Goal: Information Seeking & Learning: Learn about a topic

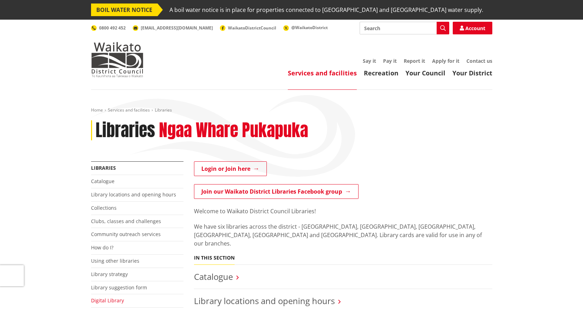
click at [116, 298] on link "Digital Library" at bounding box center [107, 300] width 33 height 7
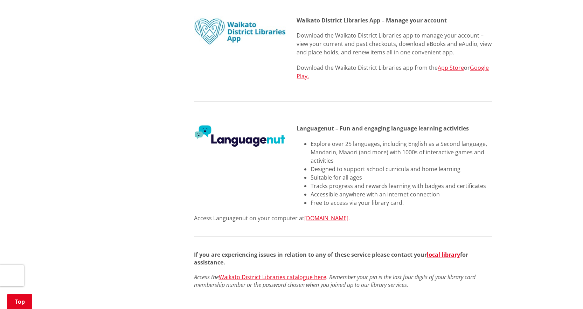
scroll to position [805, 0]
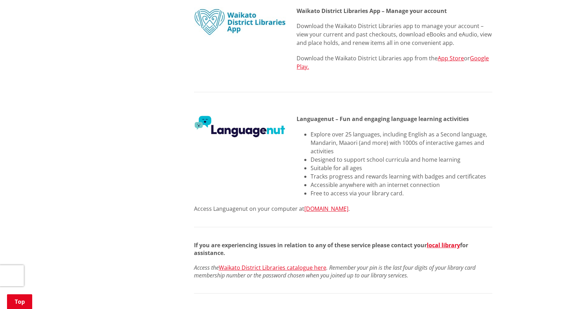
click at [259, 122] on img at bounding box center [240, 126] width 92 height 23
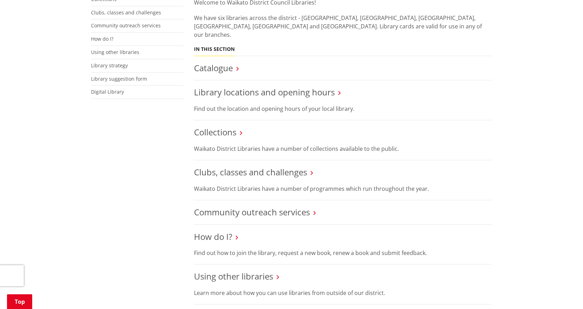
scroll to position [210, 0]
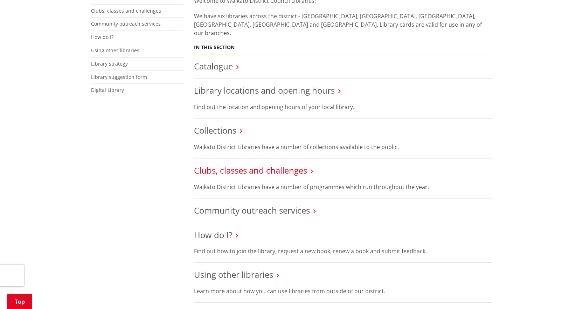
click at [261, 164] on link "Clubs, classes and challenges" at bounding box center [250, 170] width 113 height 12
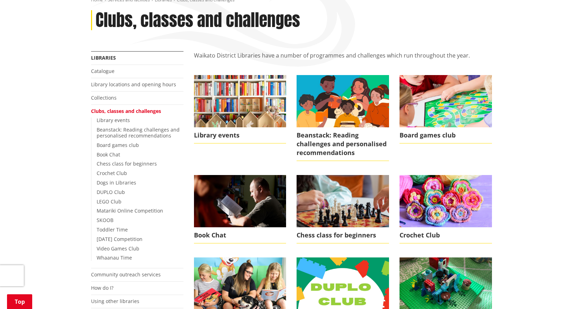
scroll to position [140, 0]
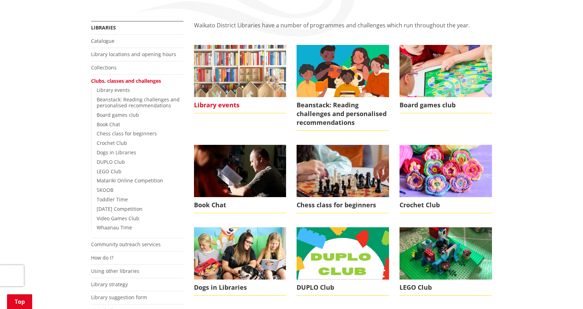
click at [254, 83] on img at bounding box center [240, 71] width 92 height 52
